Goal: Task Accomplishment & Management: Manage account settings

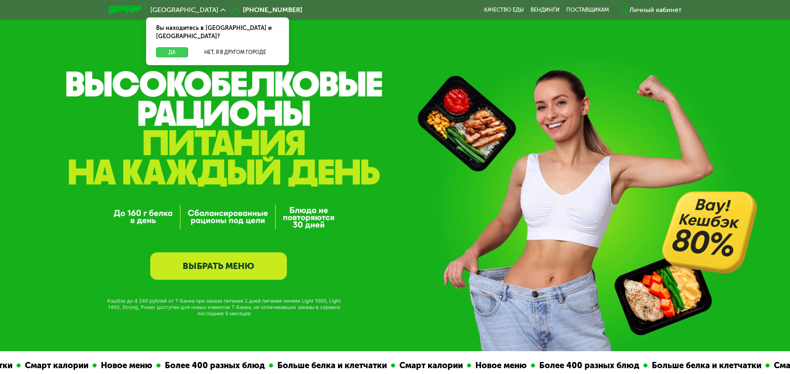
click at [168, 47] on button "Да" at bounding box center [172, 52] width 32 height 10
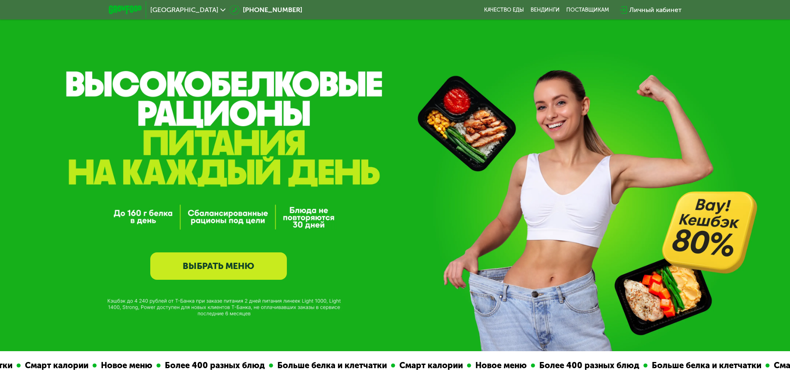
click at [647, 7] on div "Личный кабинет" at bounding box center [655, 10] width 52 height 10
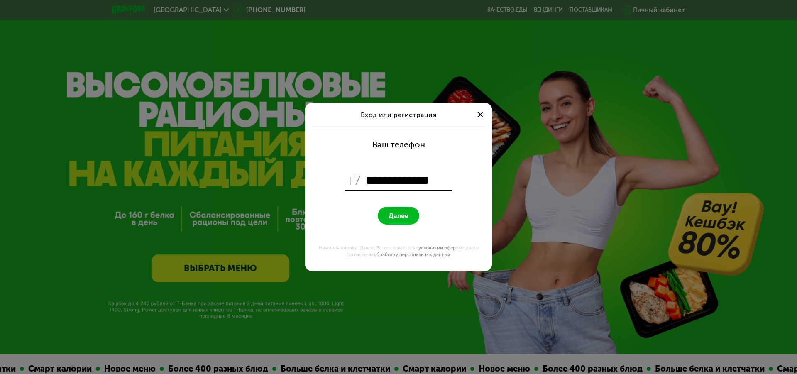
type input "**********"
click at [406, 216] on span "Далее" at bounding box center [399, 216] width 20 height 8
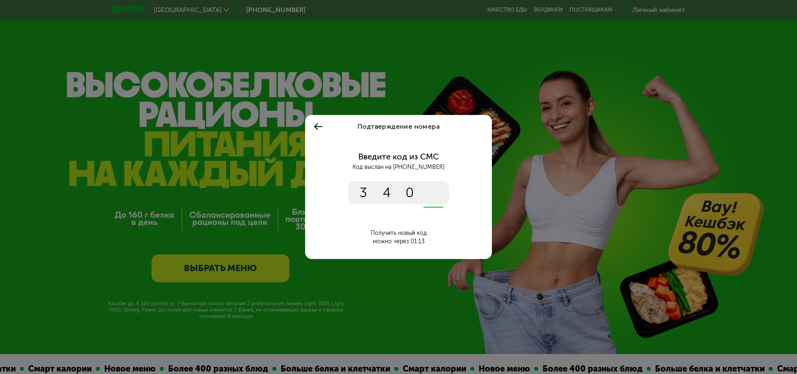
type input "****"
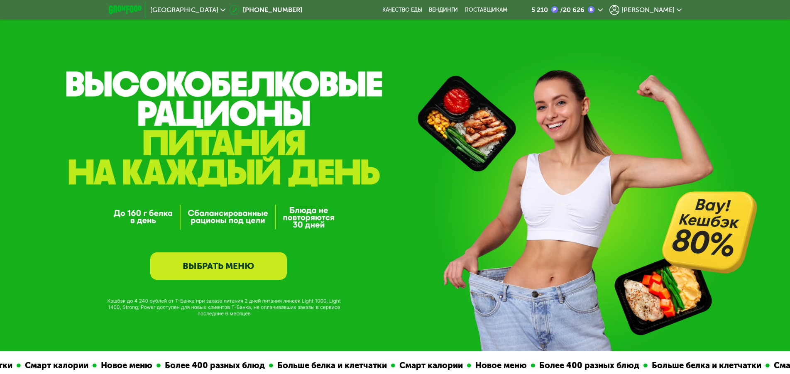
click at [548, 12] on div "5 210" at bounding box center [539, 10] width 17 height 7
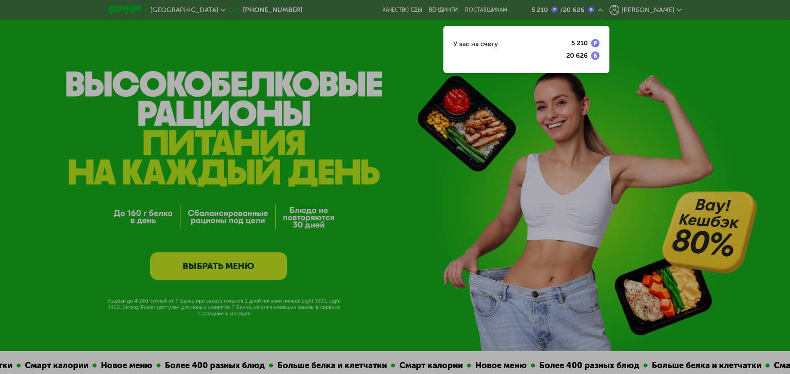
click at [612, 9] on div at bounding box center [395, 187] width 790 height 374
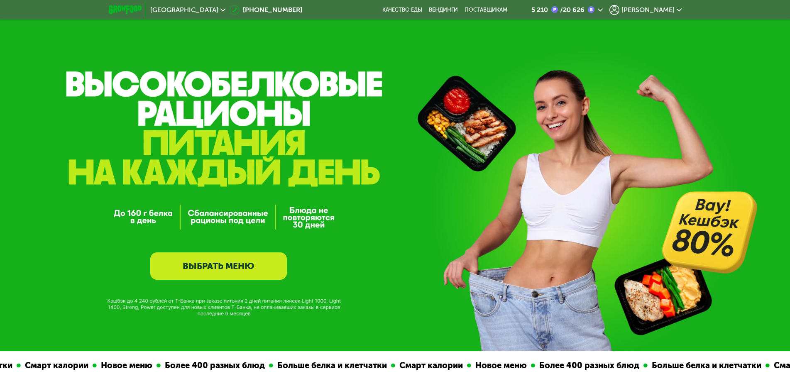
click at [665, 11] on span "[PERSON_NAME]" at bounding box center [647, 10] width 53 height 7
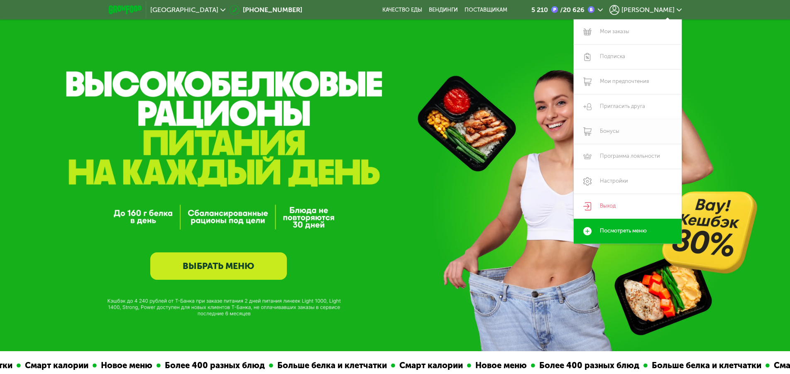
click at [612, 134] on link "Бонусы" at bounding box center [628, 131] width 108 height 25
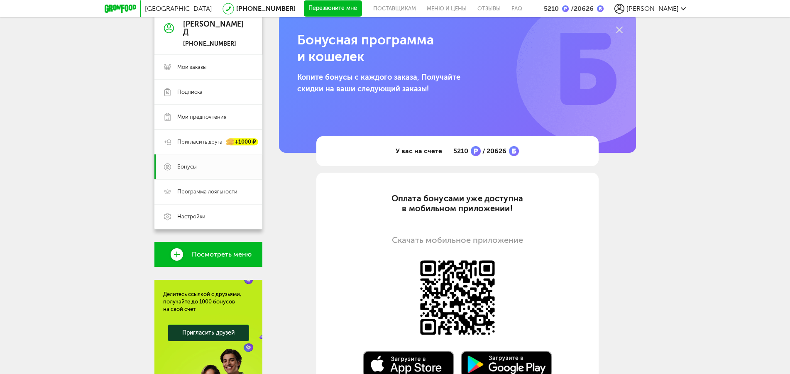
scroll to position [42, 0]
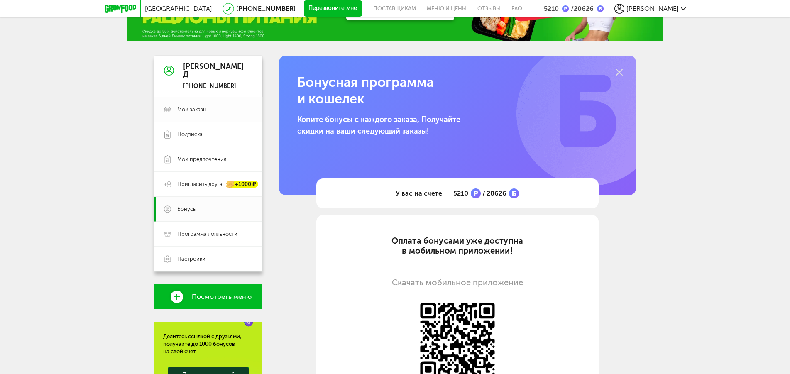
click at [199, 110] on span "Мои заказы" at bounding box center [191, 109] width 29 height 7
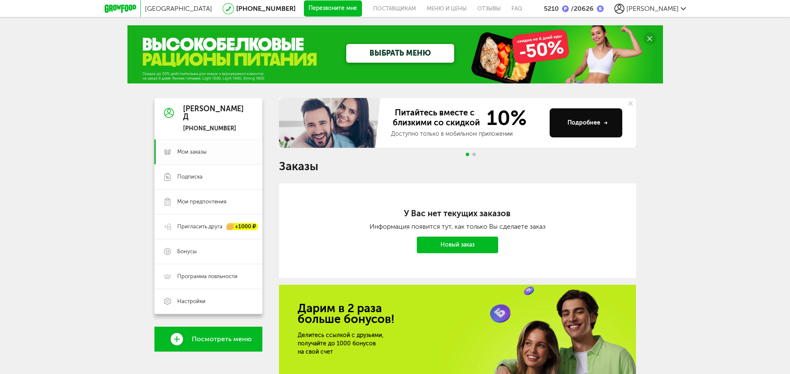
click at [201, 153] on span "Мои заказы" at bounding box center [191, 151] width 29 height 7
click at [189, 253] on span "Бонусы" at bounding box center [187, 251] width 20 height 7
